Goal: Communication & Community: Participate in discussion

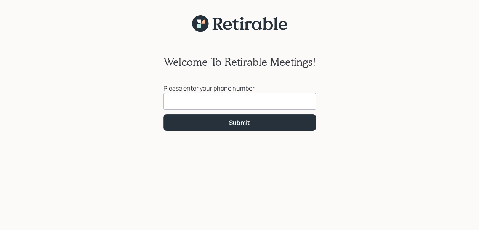
click at [195, 106] on input at bounding box center [240, 101] width 153 height 17
type input "[PHONE_NUMBER]"
click button "Submit" at bounding box center [240, 122] width 153 height 16
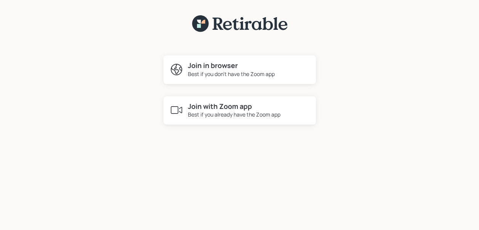
click at [205, 68] on h4 "Join in browser" at bounding box center [231, 65] width 87 height 8
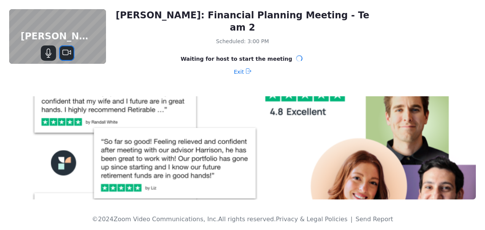
click at [68, 54] on icon "Stop Video" at bounding box center [66, 52] width 9 height 9
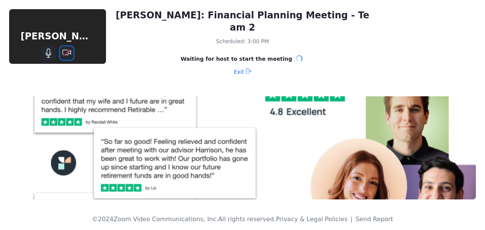
click at [67, 52] on icon "Start Video" at bounding box center [66, 52] width 9 height 9
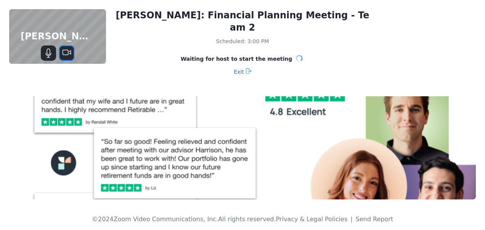
click at [66, 52] on icon "Stop Video" at bounding box center [66, 52] width 9 height 9
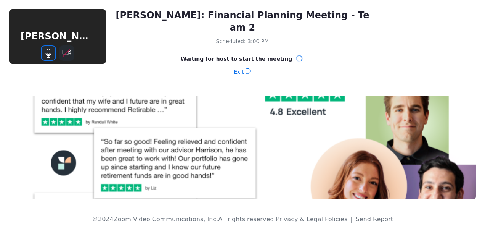
click at [48, 52] on icon "Mute" at bounding box center [48, 52] width 9 height 9
click at [48, 52] on icon "Unmute" at bounding box center [48, 53] width 6 height 6
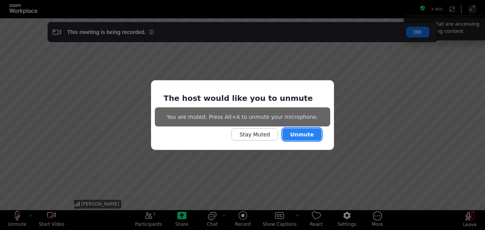
click at [303, 136] on button "Unmute" at bounding box center [302, 134] width 39 height 12
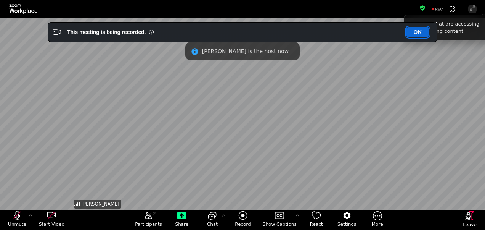
click at [418, 31] on button "OK" at bounding box center [417, 32] width 23 height 11
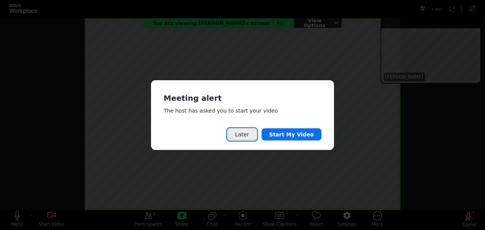
click at [253, 134] on button "Later" at bounding box center [242, 134] width 30 height 12
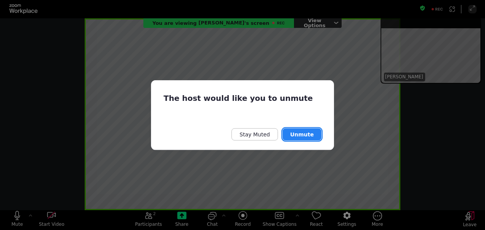
click at [300, 133] on button "Unmute" at bounding box center [302, 134] width 39 height 12
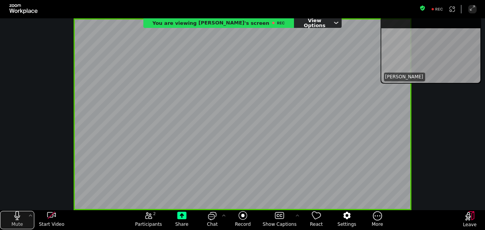
click at [16, 214] on div "mute my microphone" at bounding box center [17, 214] width 3 height 6
click at [19, 214] on icon "unmute my microphone" at bounding box center [17, 215] width 9 height 9
click at [18, 214] on div "mute my microphone" at bounding box center [17, 214] width 3 height 6
click at [17, 214] on icon "unmute my microphone" at bounding box center [17, 215] width 9 height 9
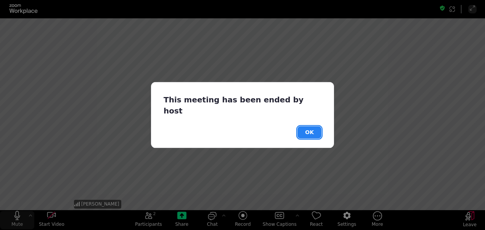
click at [311, 126] on button "OK" at bounding box center [309, 132] width 24 height 12
